Goal: Task Accomplishment & Management: Manage account settings

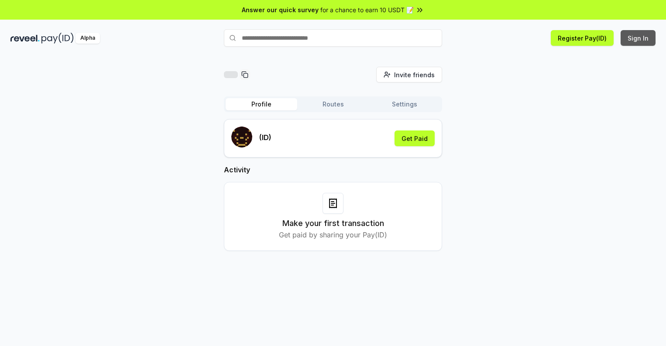
click at [639, 38] on button "Sign In" at bounding box center [638, 38] width 35 height 16
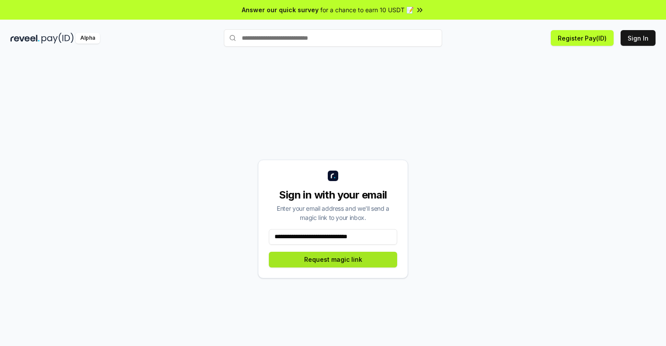
type input "**********"
click at [333, 259] on button "Request magic link" at bounding box center [333, 260] width 128 height 16
